Goal: Information Seeking & Learning: Check status

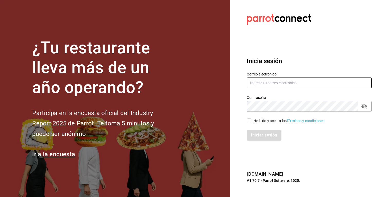
type input "cafechapin.ags@gmail.com"
click at [248, 118] on input "He leído y acepto los Términos y condiciones." at bounding box center [249, 120] width 5 height 5
checkbox input "true"
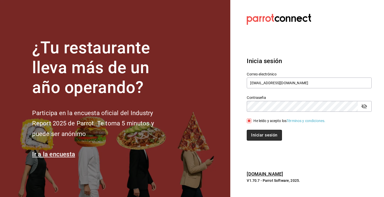
click at [254, 130] on button "Iniciar sesión" at bounding box center [264, 135] width 35 height 11
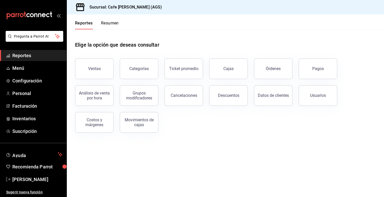
click at [198, 42] on div "Elige la opción que deseas consultar" at bounding box center [225, 40] width 301 height 23
click at [95, 62] on button "Ventas" at bounding box center [94, 68] width 39 height 21
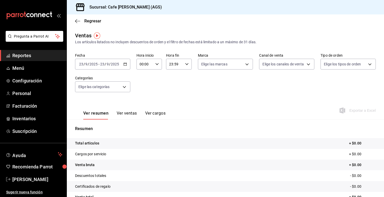
click at [125, 66] on icon "button" at bounding box center [125, 64] width 4 height 4
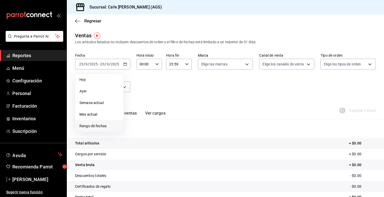
click at [107, 124] on span "Rango de fechas" at bounding box center [99, 125] width 40 height 5
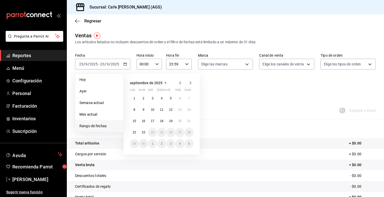
click at [179, 83] on icon "button" at bounding box center [180, 82] width 2 height 3
click at [172, 98] on button "1" at bounding box center [170, 98] width 9 height 9
click at [179, 142] on abbr "30" at bounding box center [179, 144] width 3 height 4
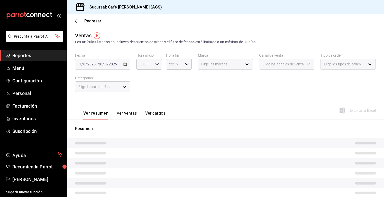
click at [308, 44] on div "Los artículos listados no incluyen descuentos de orden y el filtro de fechas es…" at bounding box center [225, 41] width 301 height 5
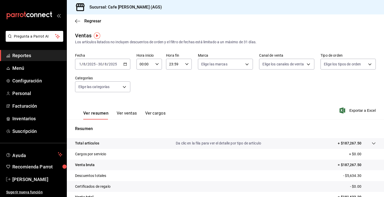
click at [108, 61] on div "[DATE] [DATE] - [DATE] [DATE]" at bounding box center [102, 64] width 55 height 11
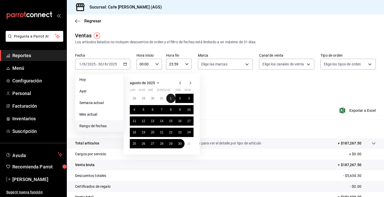
click at [169, 97] on button "1" at bounding box center [170, 98] width 9 height 9
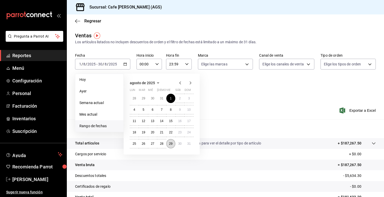
click at [171, 143] on abbr "29" at bounding box center [170, 144] width 3 height 4
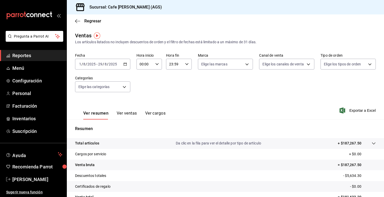
click at [119, 65] on div "[DATE] [DATE] - [DATE] [DATE]" at bounding box center [102, 64] width 55 height 11
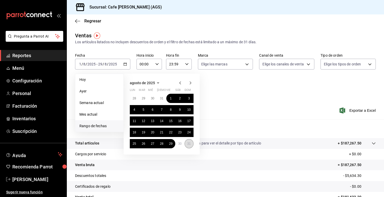
click at [186, 145] on button "31" at bounding box center [189, 143] width 9 height 9
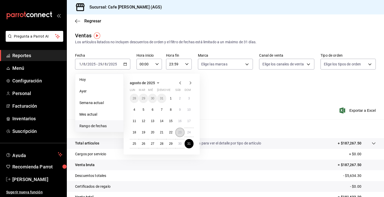
click at [179, 131] on abbr "23" at bounding box center [179, 132] width 3 height 4
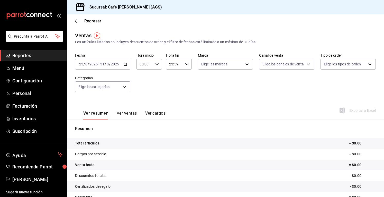
click at [105, 67] on div "[DATE] [DATE] - [DATE] [DATE]" at bounding box center [102, 64] width 55 height 11
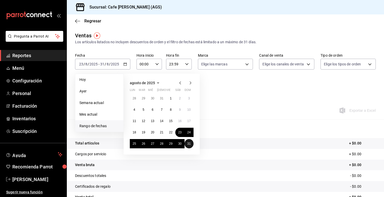
click at [190, 145] on abbr "31" at bounding box center [188, 144] width 3 height 4
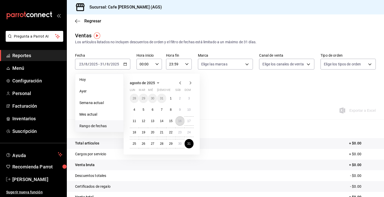
click at [178, 118] on button "16" at bounding box center [179, 120] width 9 height 9
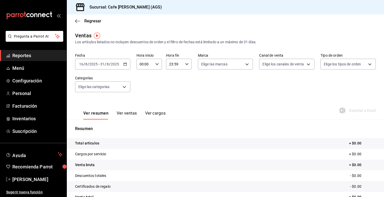
click at [106, 66] on div "[DATE] [DATE] - [DATE] [DATE]" at bounding box center [102, 64] width 55 height 11
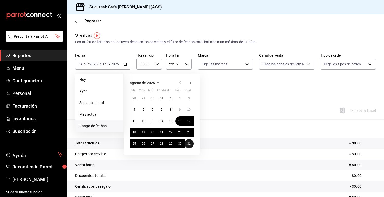
click at [188, 143] on abbr "31" at bounding box center [188, 144] width 3 height 4
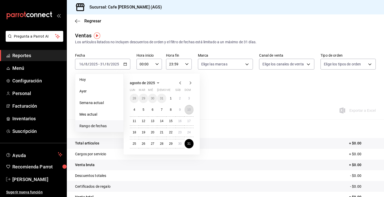
click at [186, 108] on button "10" at bounding box center [189, 109] width 9 height 9
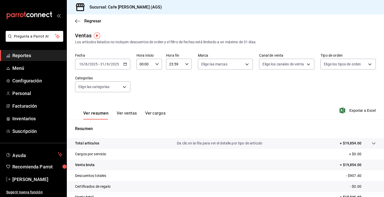
click at [126, 67] on div "[DATE] [DATE] - [DATE] [DATE]" at bounding box center [102, 64] width 55 height 11
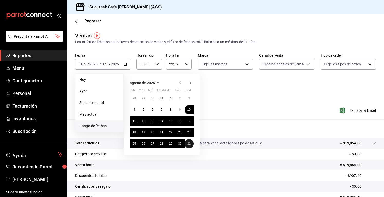
click at [189, 146] on button "31" at bounding box center [189, 143] width 9 height 9
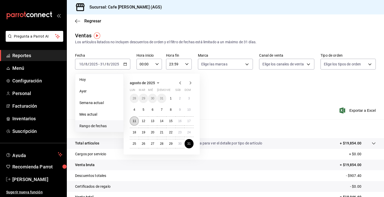
click at [132, 123] on button "11" at bounding box center [134, 120] width 9 height 9
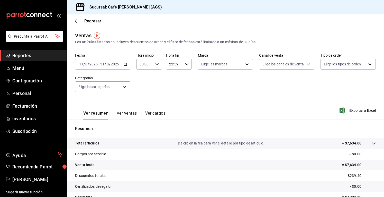
click at [104, 54] on label "Fecha" at bounding box center [102, 55] width 55 height 4
click at [108, 62] on input "8" at bounding box center [107, 64] width 3 height 4
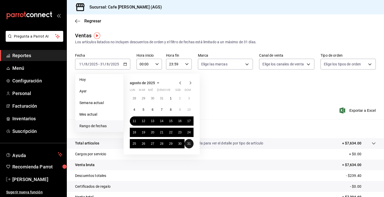
click at [190, 143] on abbr "31" at bounding box center [188, 144] width 3 height 4
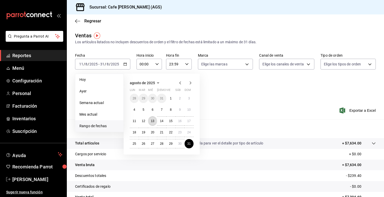
click at [152, 123] on button "13" at bounding box center [152, 120] width 9 height 9
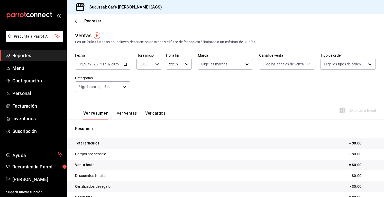
click at [122, 60] on div "[DATE] [DATE] - [DATE] [DATE]" at bounding box center [102, 64] width 55 height 11
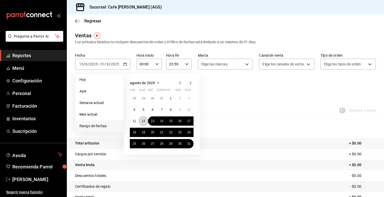
click at [145, 124] on button "12" at bounding box center [143, 120] width 9 height 9
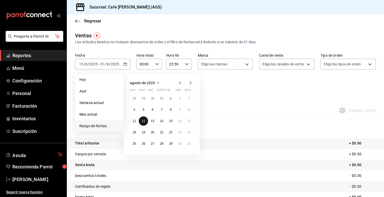
click at [145, 124] on button "12" at bounding box center [143, 120] width 9 height 9
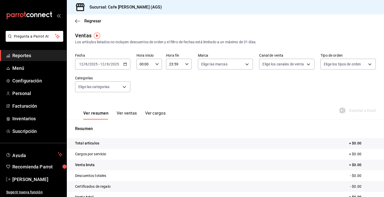
click at [118, 61] on div "[DATE] [DATE] - [DATE] [DATE]" at bounding box center [102, 64] width 55 height 11
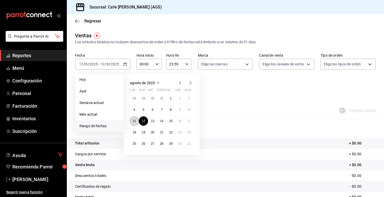
click at [137, 122] on button "11" at bounding box center [134, 120] width 9 height 9
click at [172, 97] on button "1" at bounding box center [170, 98] width 9 height 9
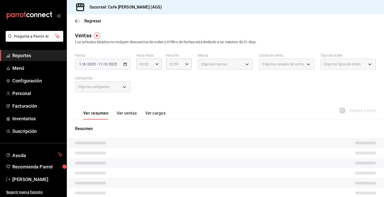
click at [158, 33] on div "Ventas Los artículos listados no incluyen descuentos de orden y el filtro de fe…" at bounding box center [225, 38] width 301 height 13
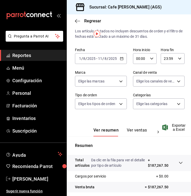
scroll to position [26, 0]
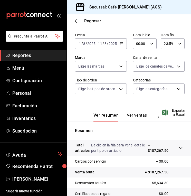
drag, startPoint x: 58, startPoint y: 16, endPoint x: 0, endPoint y: 76, distance: 82.9
click at [58, 16] on icon "open_drawer_menu" at bounding box center [59, 15] width 4 height 4
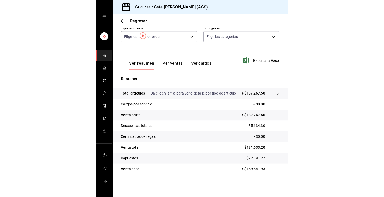
scroll to position [0, 0]
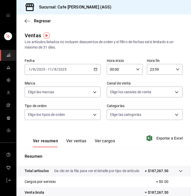
click at [10, 14] on icon "open drawer" at bounding box center [8, 15] width 4 height 4
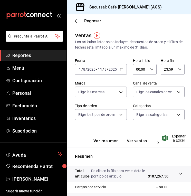
click at [133, 142] on button "Ver ventas" at bounding box center [137, 143] width 20 height 9
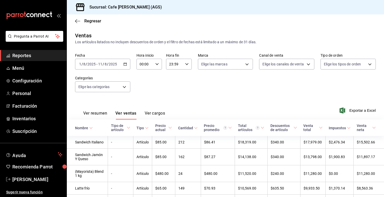
scroll to position [41, 0]
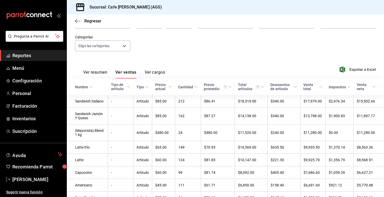
click at [89, 87] on icon at bounding box center [91, 87] width 4 height 4
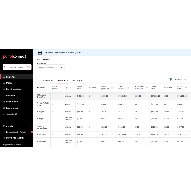
scroll to position [51, 0]
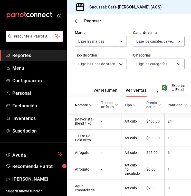
click at [57, 17] on icon "open_drawer_menu" at bounding box center [59, 15] width 4 height 4
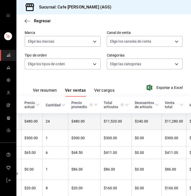
scroll to position [0, 72]
